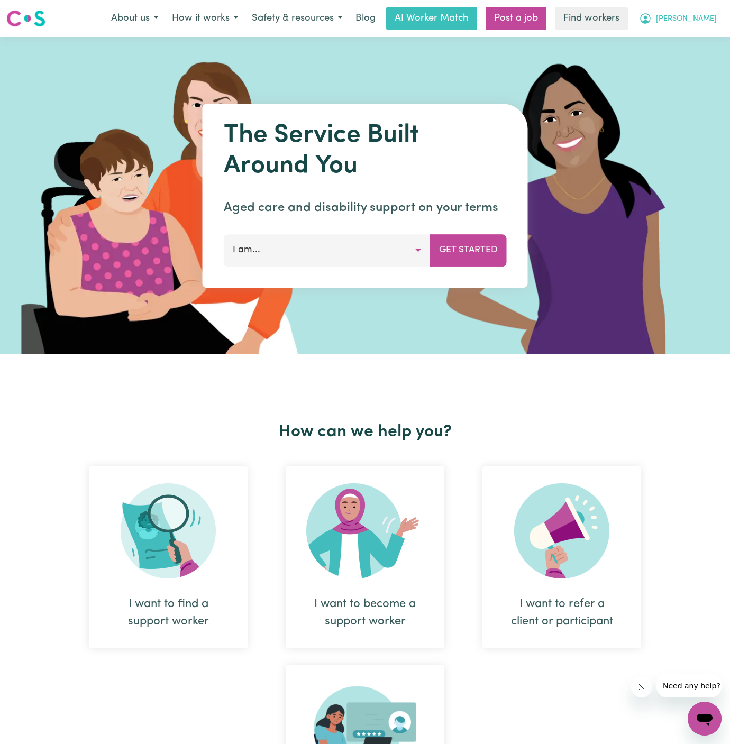
click at [703, 18] on button "[PERSON_NAME]" at bounding box center [678, 18] width 92 height 22
click at [710, 52] on link "Logout" at bounding box center [682, 61] width 84 height 20
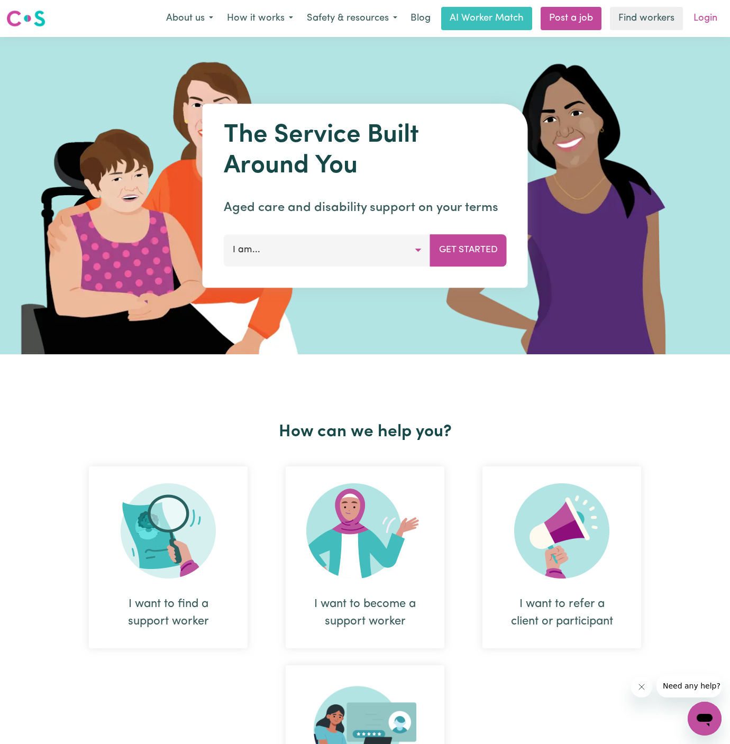
click at [719, 10] on link "Login" at bounding box center [705, 18] width 37 height 23
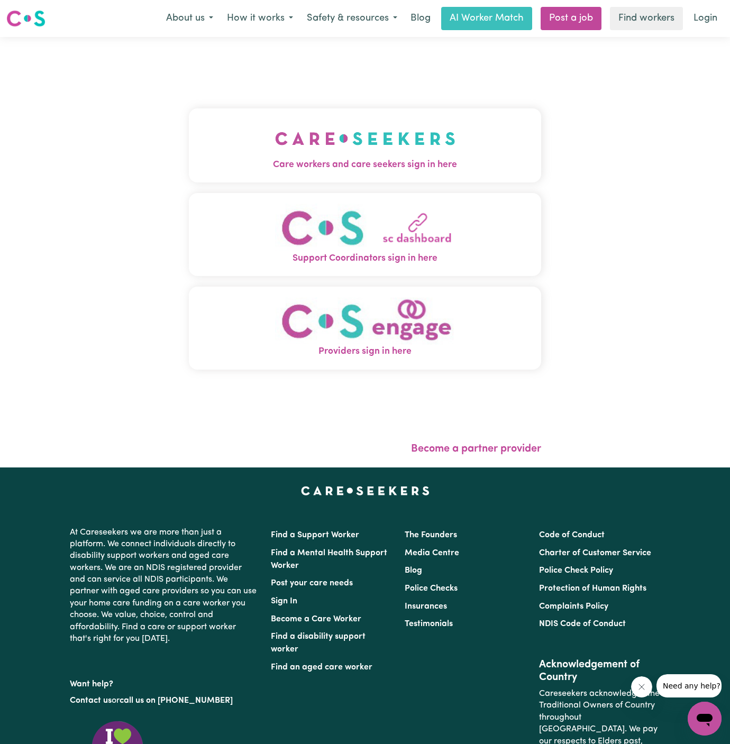
click at [468, 154] on button "Care workers and care seekers sign in here" at bounding box center [365, 145] width 352 height 74
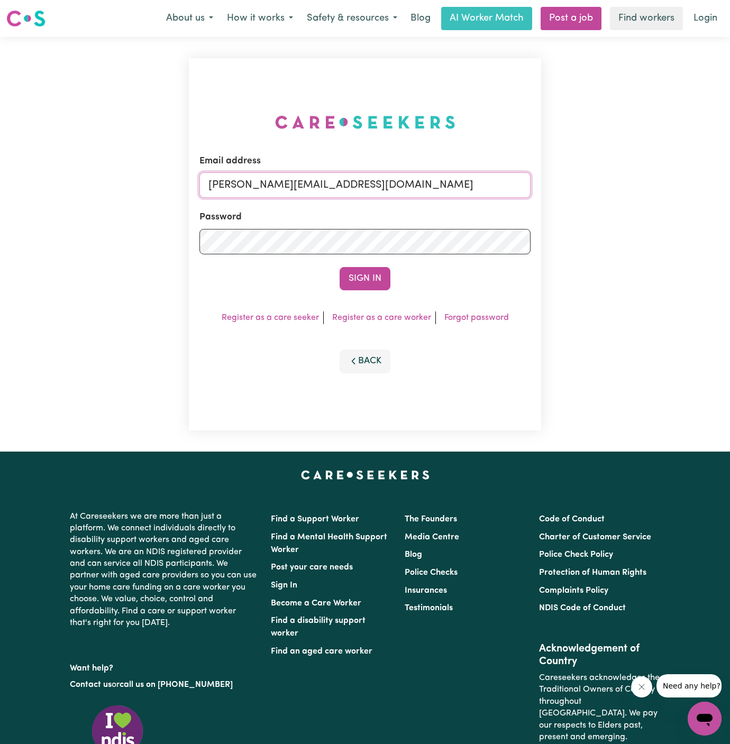
click at [396, 188] on input "[PERSON_NAME][EMAIL_ADDRESS][DOMAIN_NAME]" at bounding box center [364, 184] width 331 height 25
drag, startPoint x: 261, startPoint y: 187, endPoint x: 569, endPoint y: 203, distance: 307.8
click at [569, 203] on div "Email address [EMAIL_ADDRESS][DOMAIN_NAME] Password Sign In Register as a care …" at bounding box center [365, 244] width 730 height 415
type input "superuser~[EMAIL_ADDRESS][DOMAIN_NAME]"
click at [340, 267] on button "Sign In" at bounding box center [365, 278] width 51 height 23
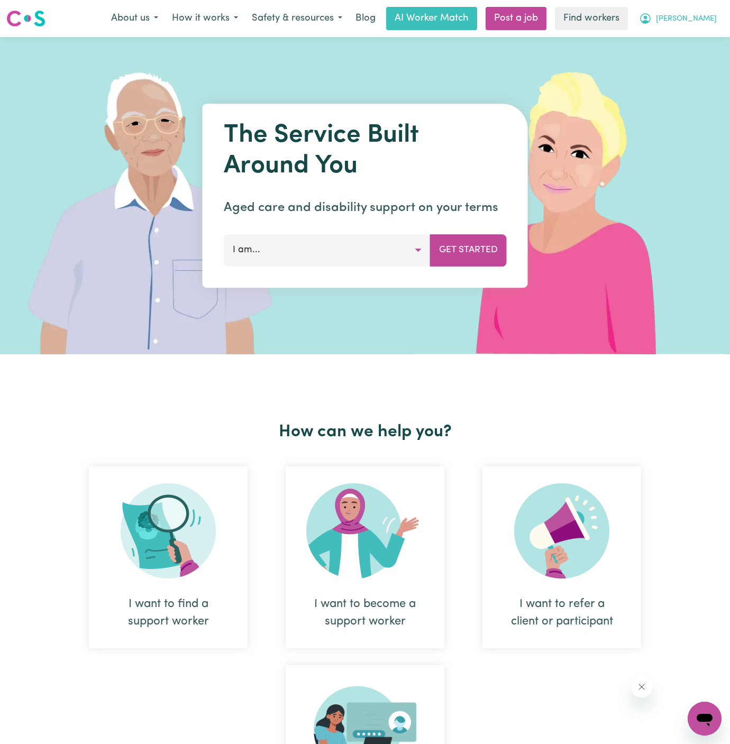
click at [716, 21] on span "[PERSON_NAME]" at bounding box center [686, 19] width 61 height 12
click at [711, 58] on link "Logout" at bounding box center [682, 61] width 84 height 20
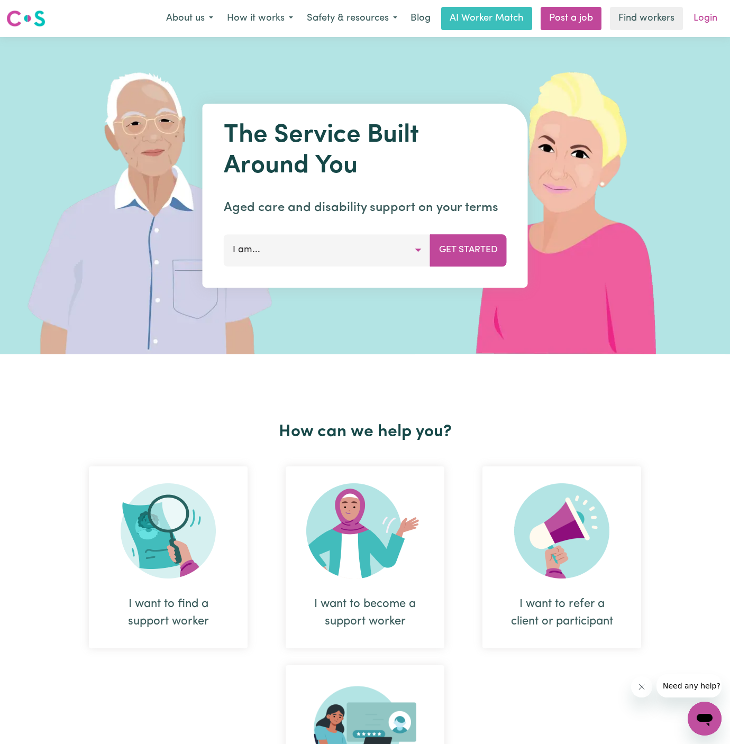
click at [711, 22] on link "Login" at bounding box center [705, 18] width 37 height 23
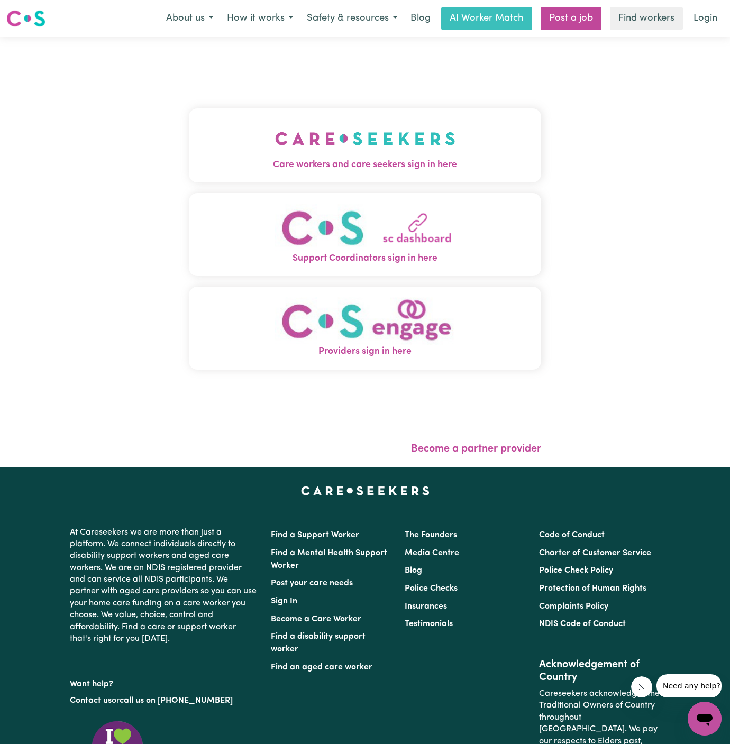
click at [449, 142] on button "Care workers and care seekers sign in here" at bounding box center [365, 145] width 352 height 74
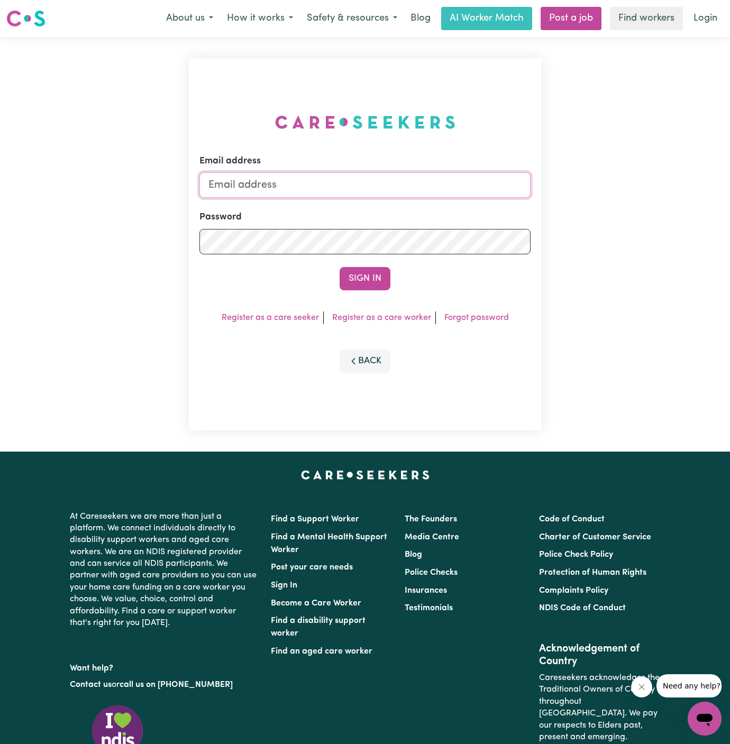
type input "[PERSON_NAME][EMAIL_ADDRESS][DOMAIN_NAME]"
click at [372, 177] on input "[PERSON_NAME][EMAIL_ADDRESS][DOMAIN_NAME]" at bounding box center [364, 184] width 331 height 25
click at [444, 148] on div "Email address dyan@careseekers.com.au Password Sign In Register as a care seeke…" at bounding box center [365, 244] width 352 height 372
click at [376, 282] on button "Sign In" at bounding box center [365, 278] width 51 height 23
